Goal: Communication & Community: Answer question/provide support

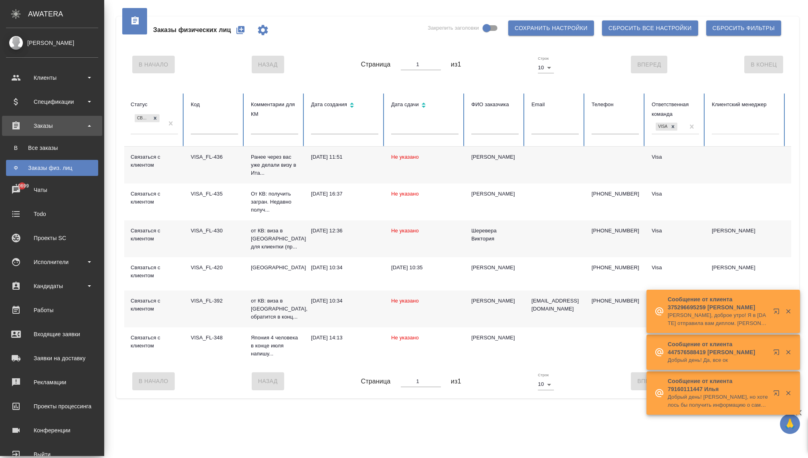
click at [29, 171] on div "Заказы физ. лиц" at bounding box center [52, 168] width 84 height 8
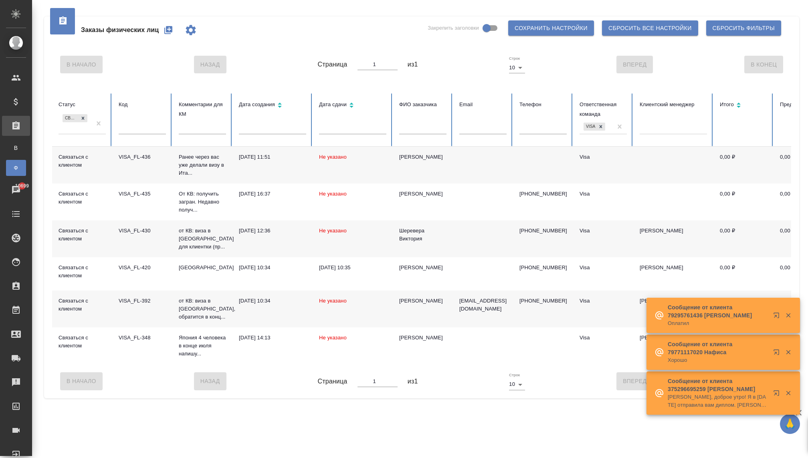
click at [10, 170] on div "Заказы физ. лиц" at bounding box center [6, 168] width 12 height 8
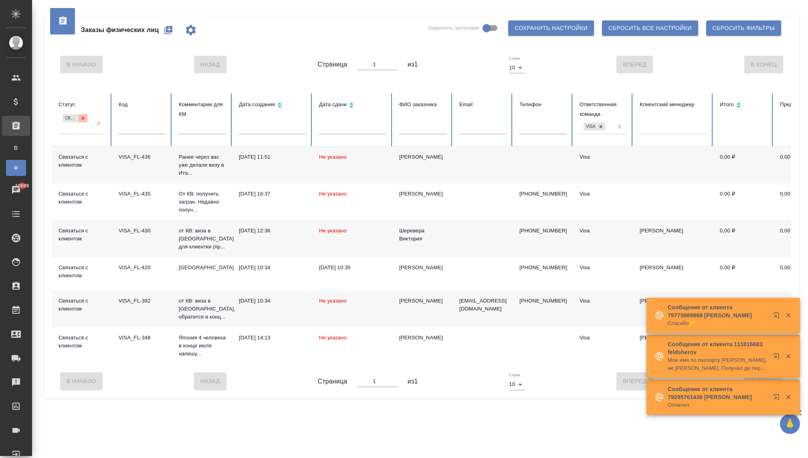
click at [84, 119] on icon at bounding box center [83, 118] width 6 height 6
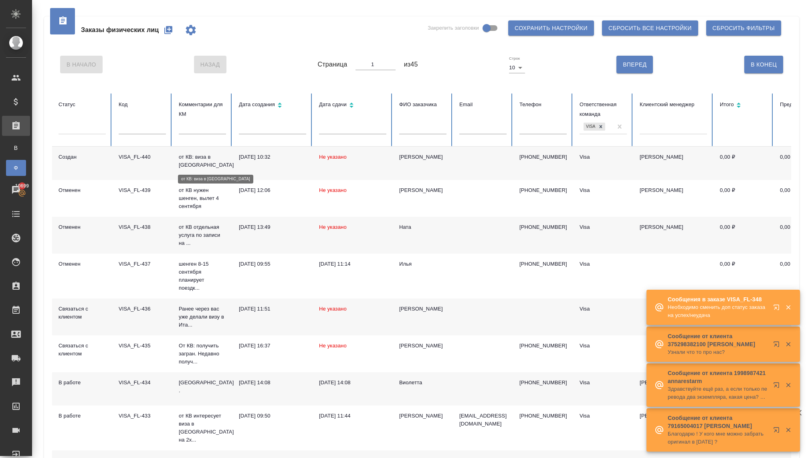
click at [189, 165] on p "от КВ: виза в [GEOGRAPHIC_DATA]" at bounding box center [202, 161] width 47 height 16
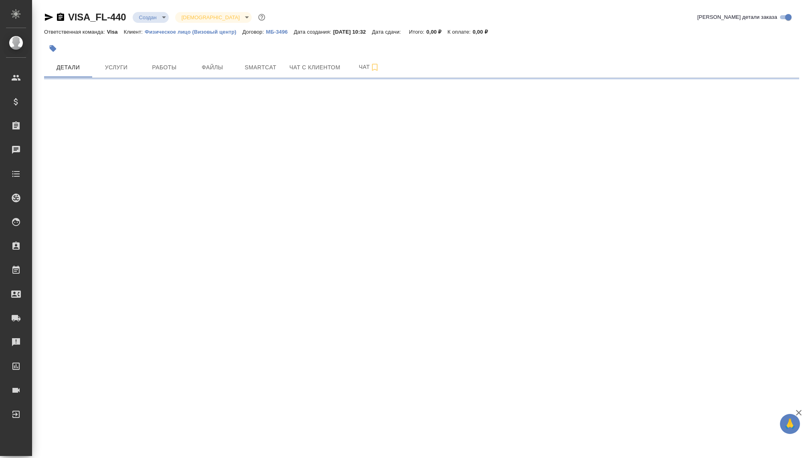
select select "RU"
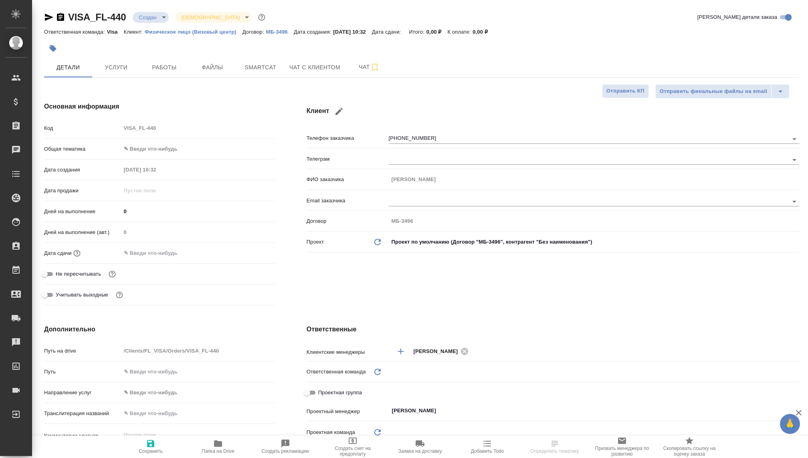
type textarea "x"
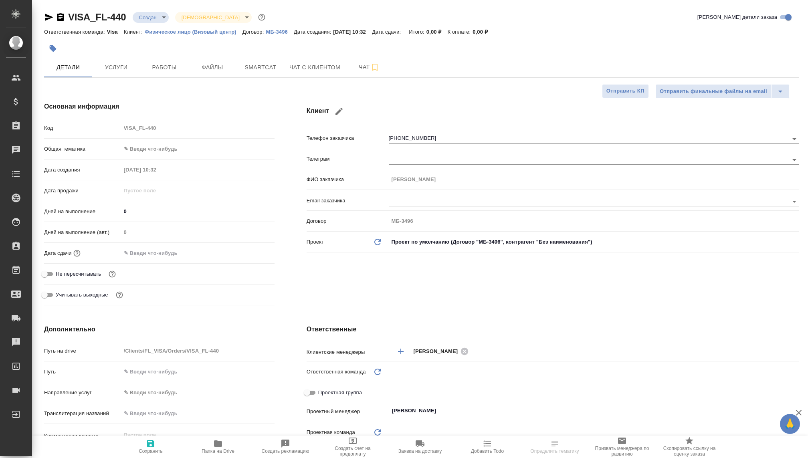
type textarea "x"
type input "Visa"
type textarea "x"
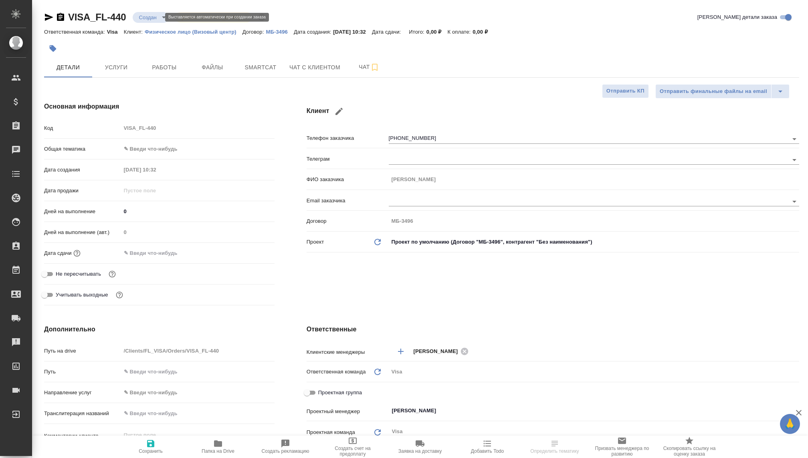
click at [147, 19] on body "🙏 .cls-1 fill:#fff; AWATERA [PERSON_NAME] Спецификации Заказы Чаты Todo Проекты…" at bounding box center [404, 229] width 808 height 458
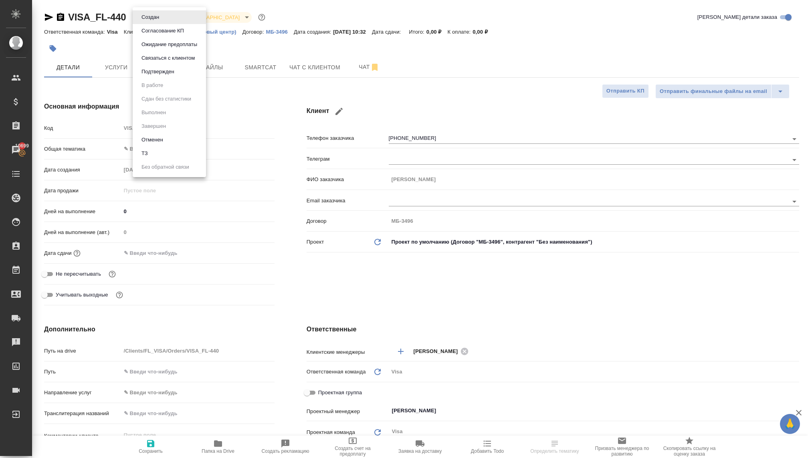
click at [159, 22] on button "Связаться с клиентом" at bounding box center [150, 17] width 22 height 9
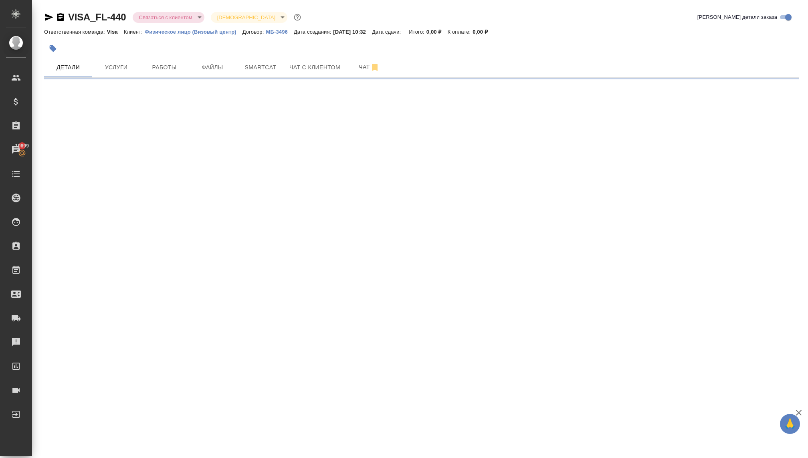
select select "RU"
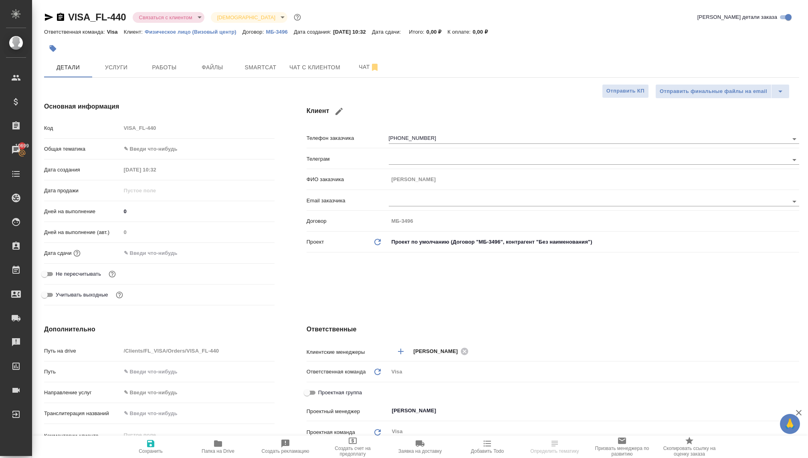
type textarea "x"
click at [142, 147] on body "🙏 .cls-1 fill:#fff; AWATERA [PERSON_NAME] Спецификации Заказы 10699 Чаты Todo П…" at bounding box center [404, 229] width 808 height 458
click at [151, 225] on li "Юридическая/Финансовая" at bounding box center [197, 225] width 153 height 13
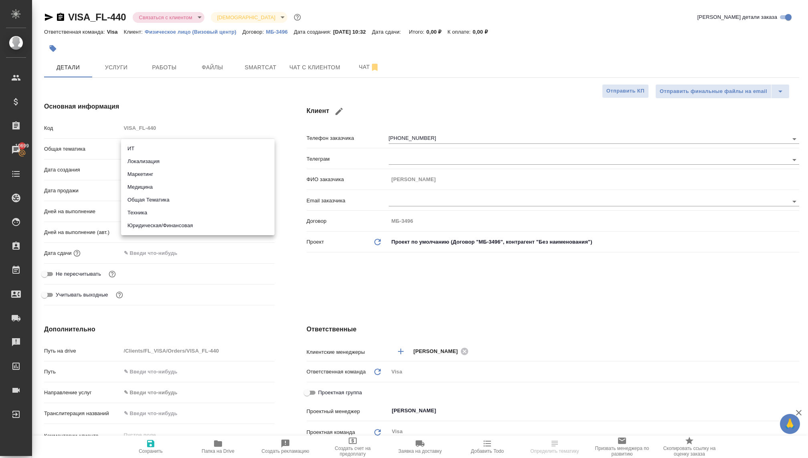
type input "yr-fn"
type textarea "x"
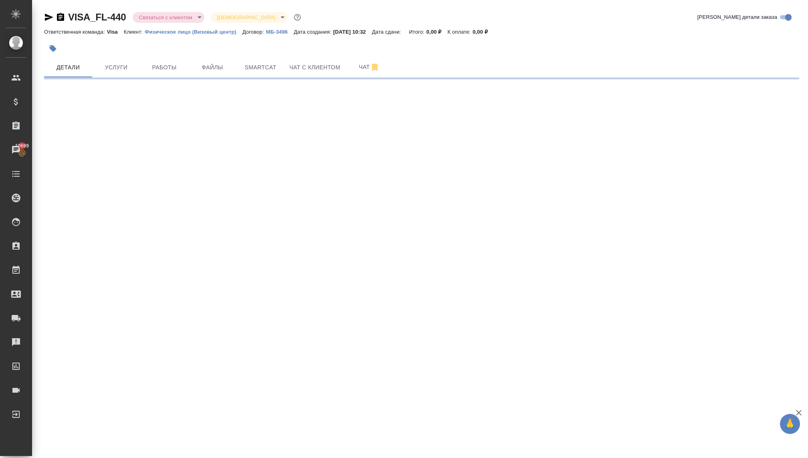
select select "RU"
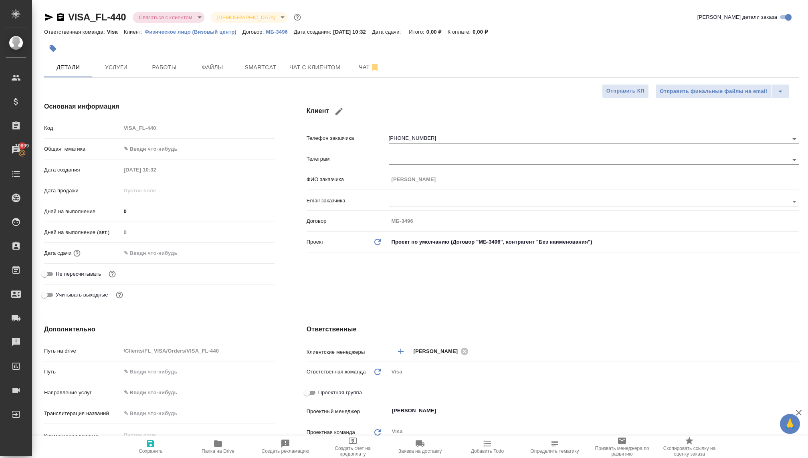
click at [136, 149] on body "🙏 .cls-1 fill:#fff; AWATERA [PERSON_NAME] Спецификации Заказы 10699 Чаты Todo П…" at bounding box center [404, 229] width 808 height 458
click at [151, 225] on li "Юридическая/Финансовая" at bounding box center [197, 225] width 153 height 13
type input "yr-fn"
type textarea "x"
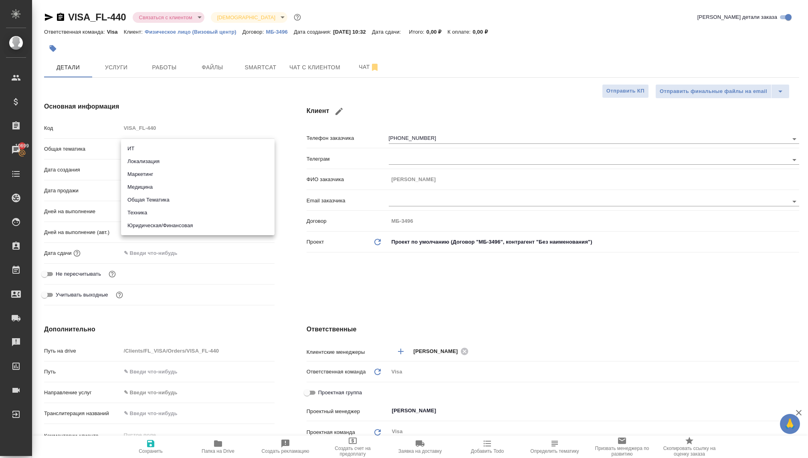
type textarea "x"
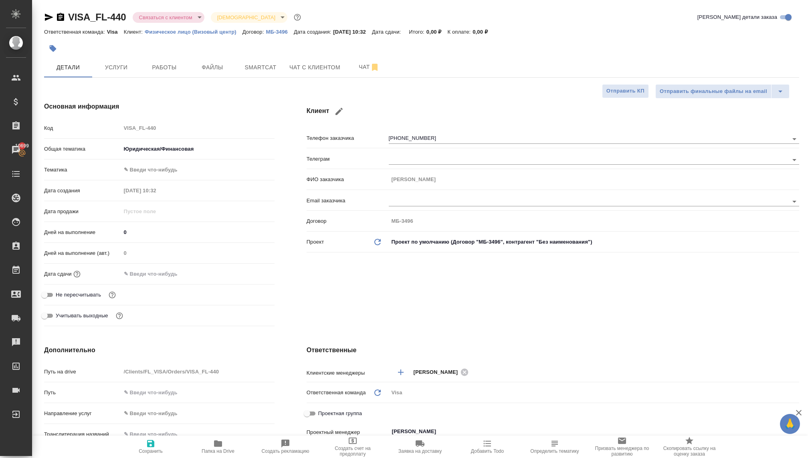
click at [145, 167] on body "🙏 .cls-1 fill:#fff; AWATERA [PERSON_NAME] Спецификации Заказы 10699 Чаты Todo П…" at bounding box center [404, 229] width 808 height 458
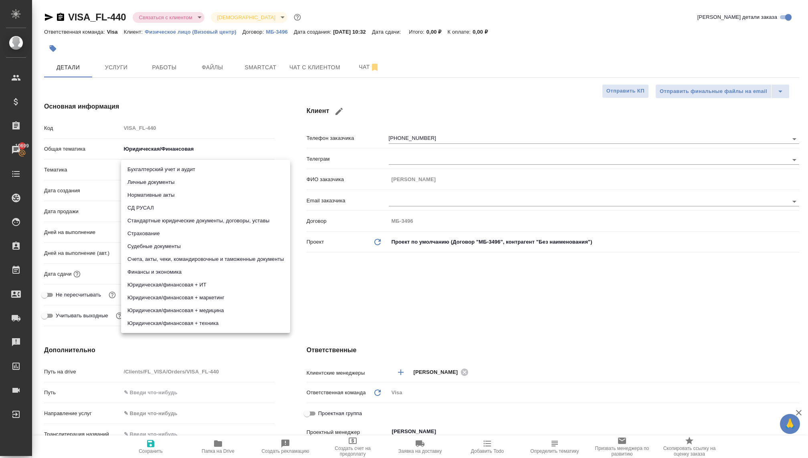
click at [138, 186] on li "Личные документы" at bounding box center [205, 182] width 169 height 13
type textarea "x"
type input "5a8b8b956a9677013d343cfe"
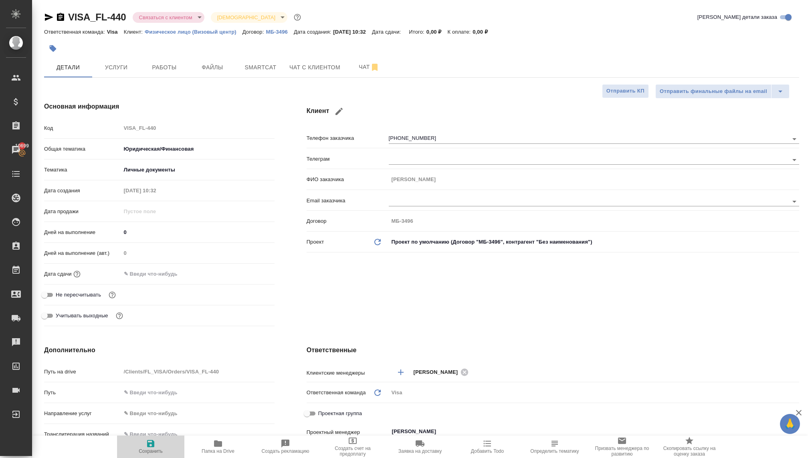
click at [151, 445] on icon "button" at bounding box center [151, 444] width 10 height 10
type textarea "x"
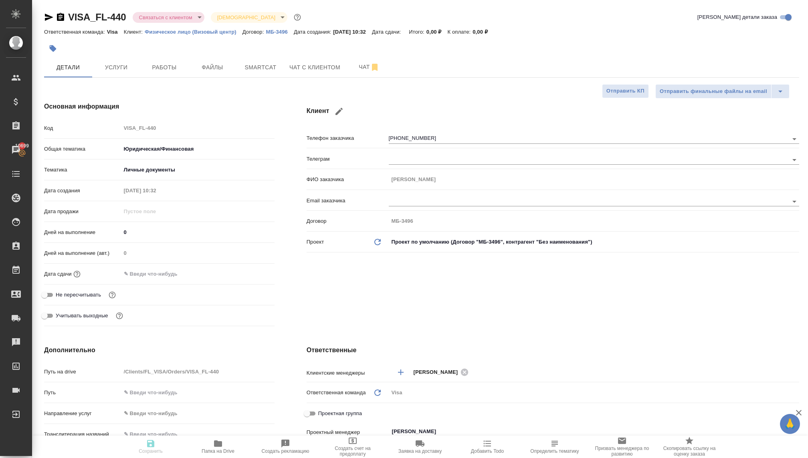
type textarea "x"
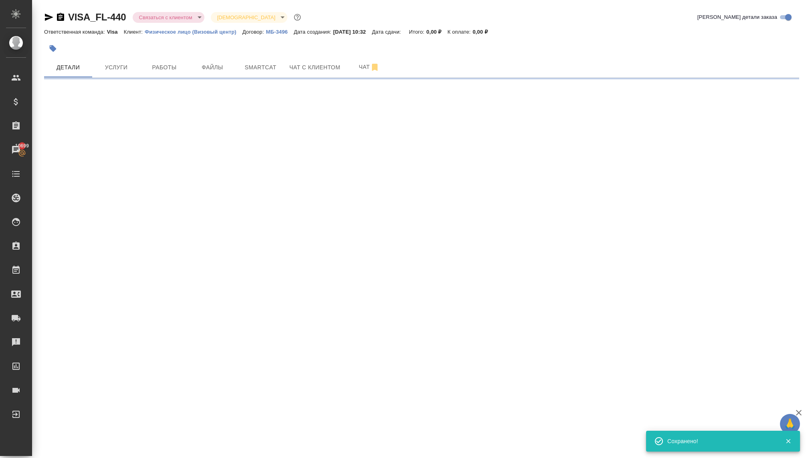
select select "RU"
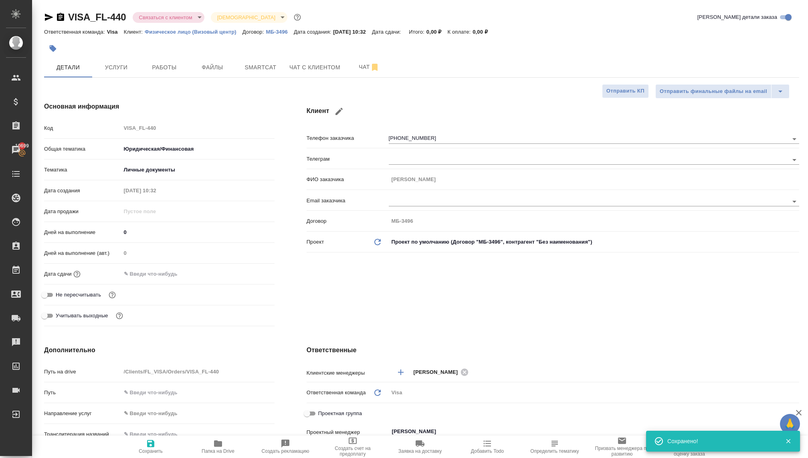
type textarea "x"
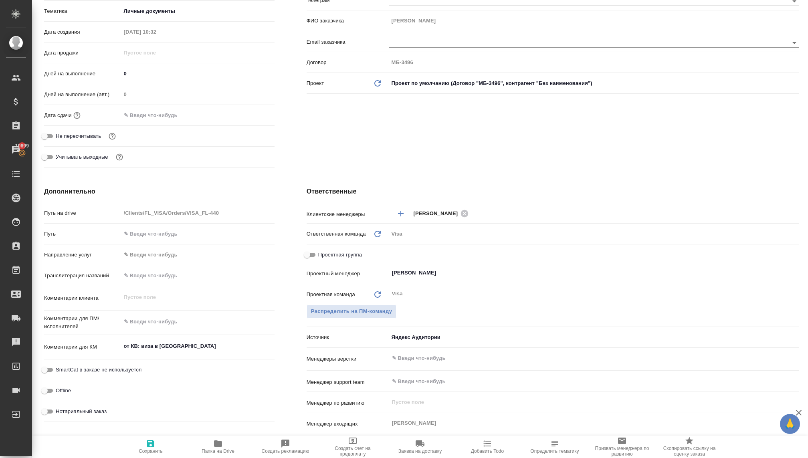
scroll to position [167, 0]
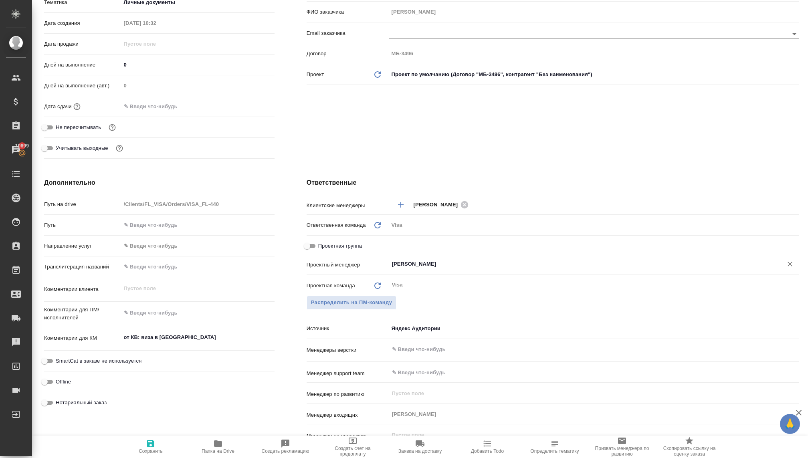
click at [421, 262] on input "[PERSON_NAME]" at bounding box center [580, 264] width 379 height 10
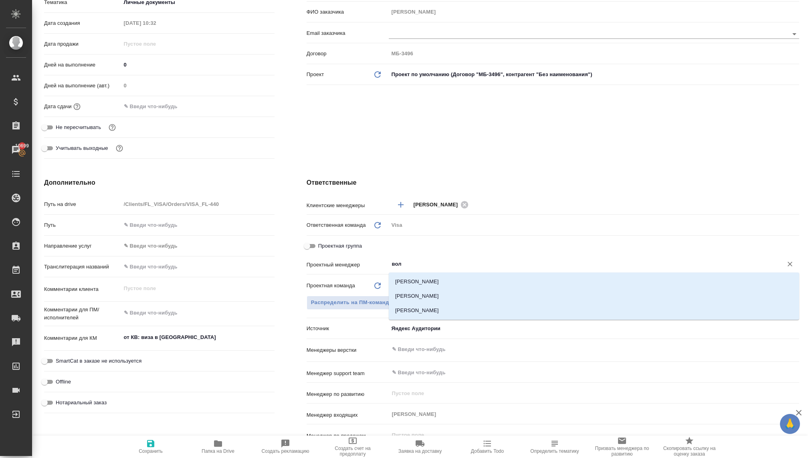
type input "волк"
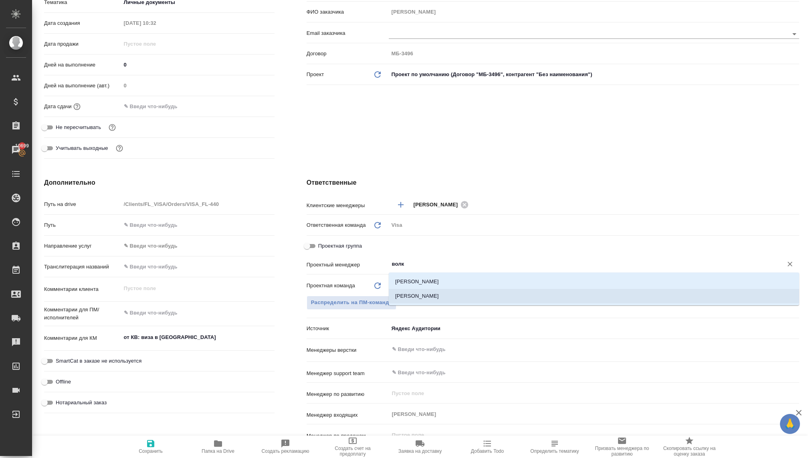
click at [417, 295] on li "[PERSON_NAME]" at bounding box center [594, 296] width 410 height 14
type textarea "x"
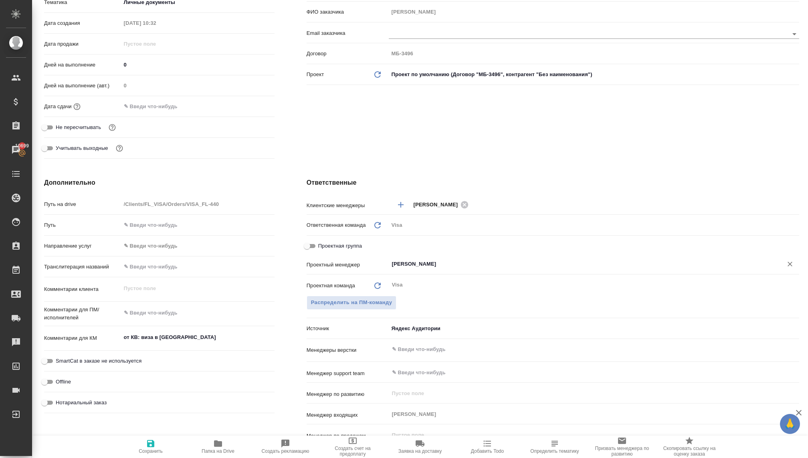
type input "[PERSON_NAME]"
click at [151, 447] on icon "button" at bounding box center [151, 444] width 10 height 10
type textarea "x"
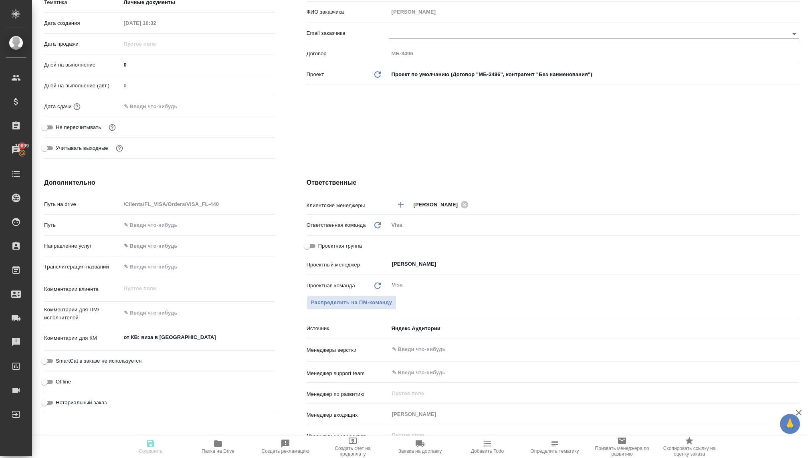
type textarea "x"
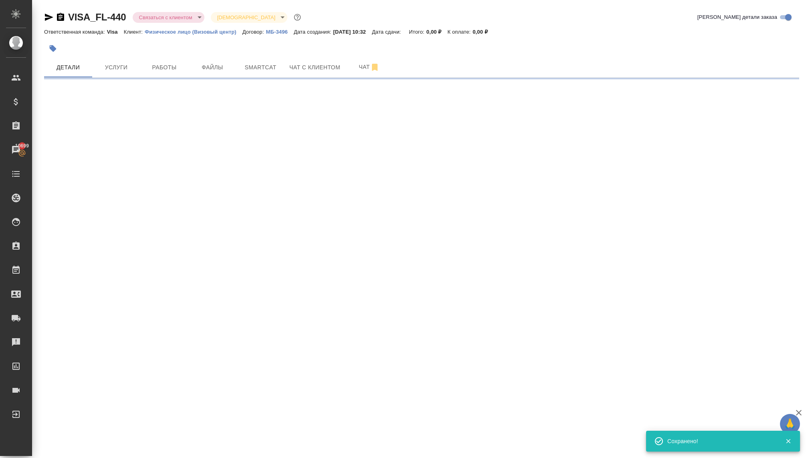
scroll to position [0, 0]
select select "RU"
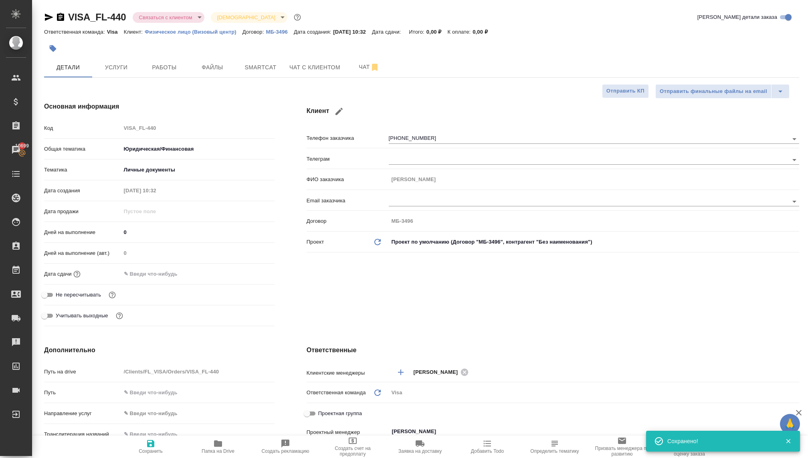
type textarea "x"
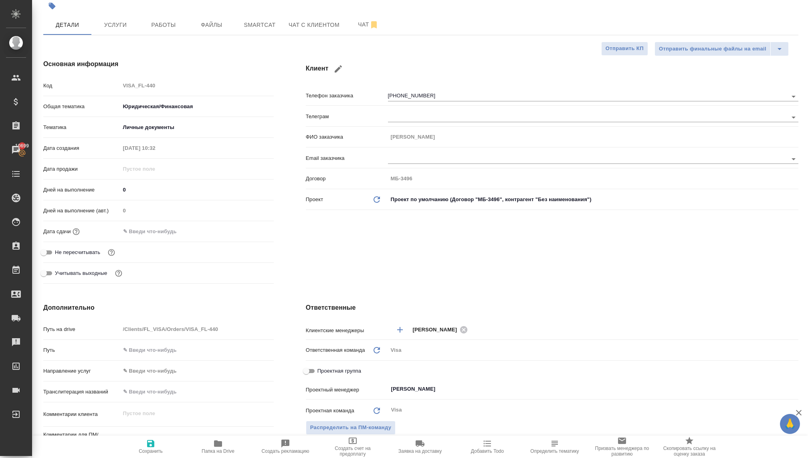
scroll to position [0, 1]
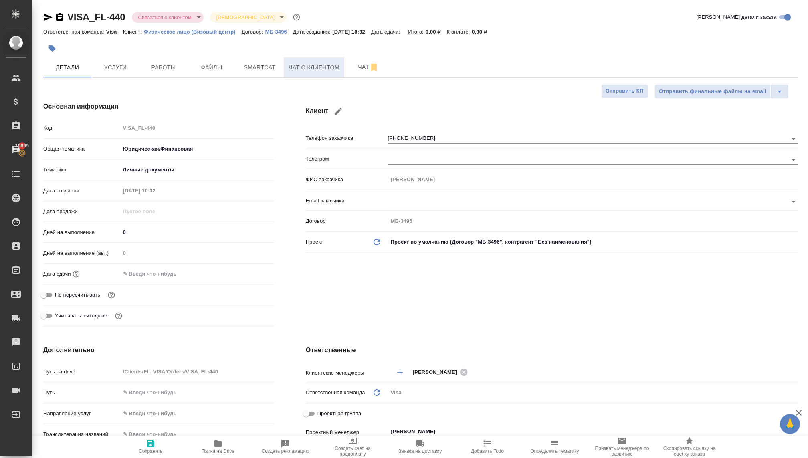
click at [296, 66] on span "Чат с клиентом" at bounding box center [313, 67] width 51 height 10
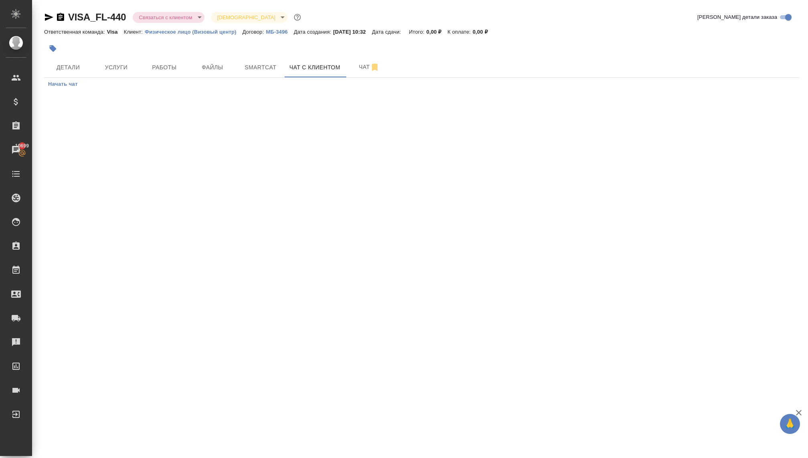
click at [66, 81] on span "Начать чат" at bounding box center [63, 84] width 30 height 9
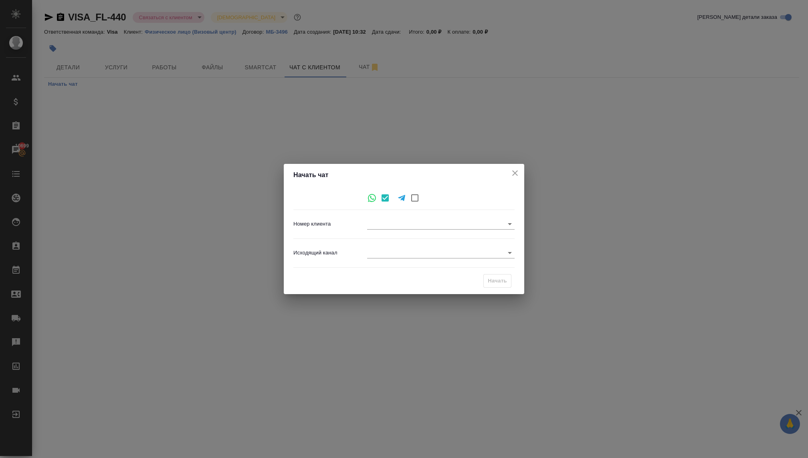
click at [365, 223] on p "Номер клиента" at bounding box center [330, 224] width 74 height 8
click at [379, 228] on body "🙏 .cls-1 fill:#fff; AWATERA [PERSON_NAME] Спецификации Заказы 10699 Чаты Todo П…" at bounding box center [404, 229] width 808 height 458
type input "53ac517d687667131d58ca93"
click at [375, 252] on div at bounding box center [404, 229] width 808 height 458
click at [373, 250] on body "🙏 .cls-1 fill:#fff; AWATERA [PERSON_NAME] Спецификации Заказы 10699 Чаты Todo П…" at bounding box center [404, 229] width 808 height 458
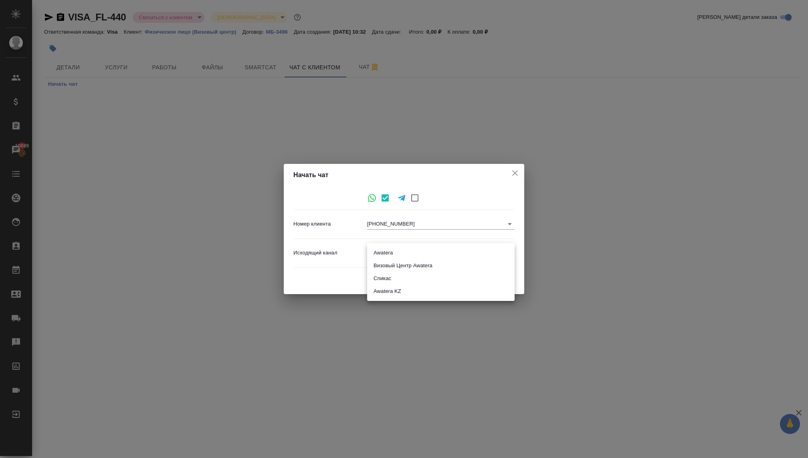
click at [382, 261] on li "Визовый Центр Awatera" at bounding box center [440, 265] width 147 height 13
type input "4"
click at [487, 280] on button "Начать" at bounding box center [497, 281] width 28 height 14
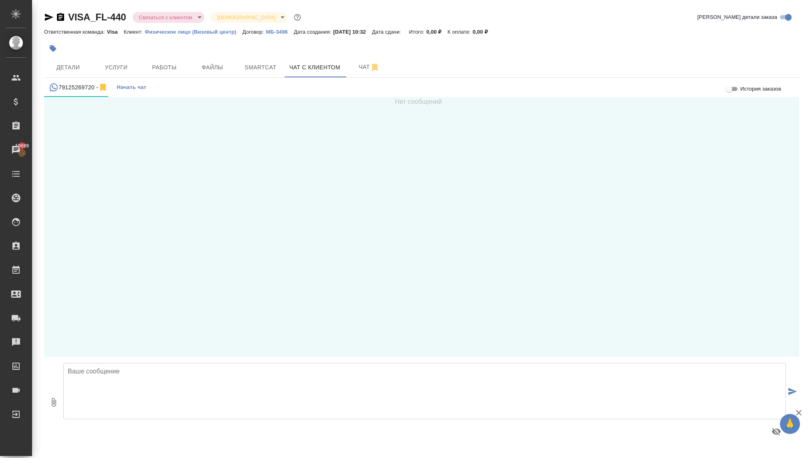
click at [107, 378] on textarea at bounding box center [424, 391] width 722 height 56
